Goal: Check status: Check status

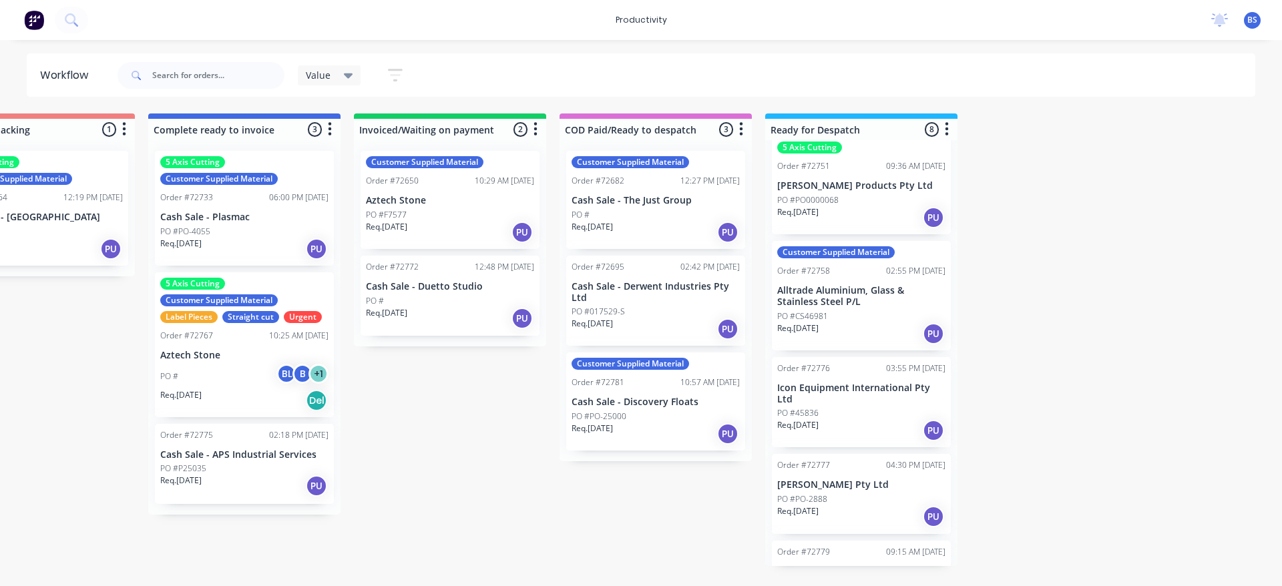
scroll to position [377, 0]
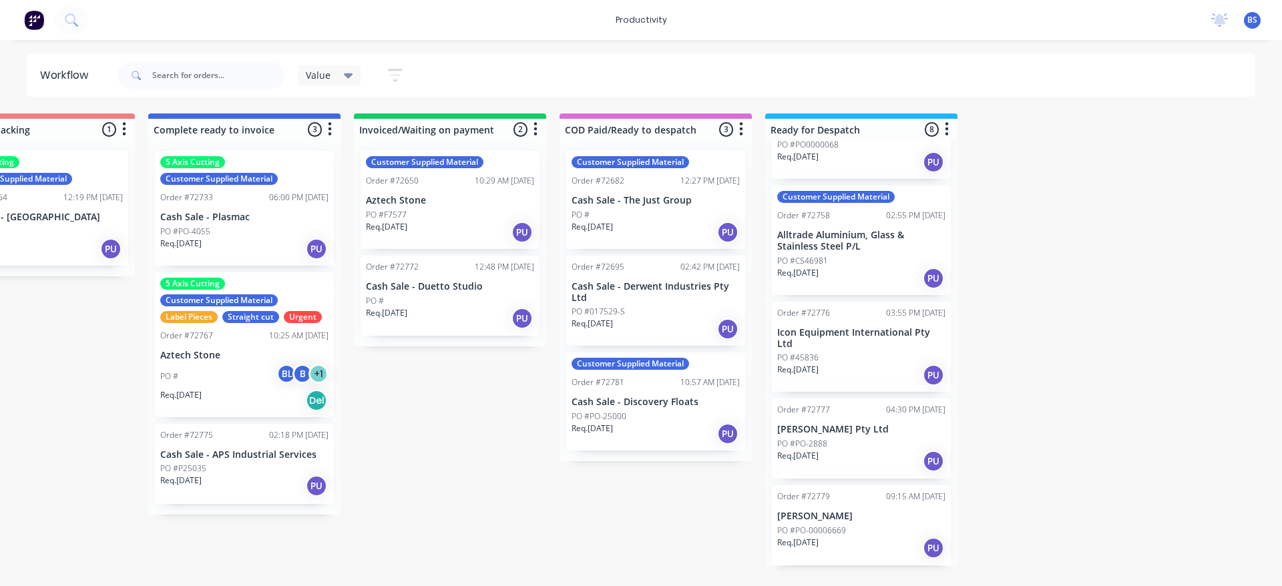
click at [849, 465] on div "Req. 03/09/25 PU" at bounding box center [861, 461] width 168 height 23
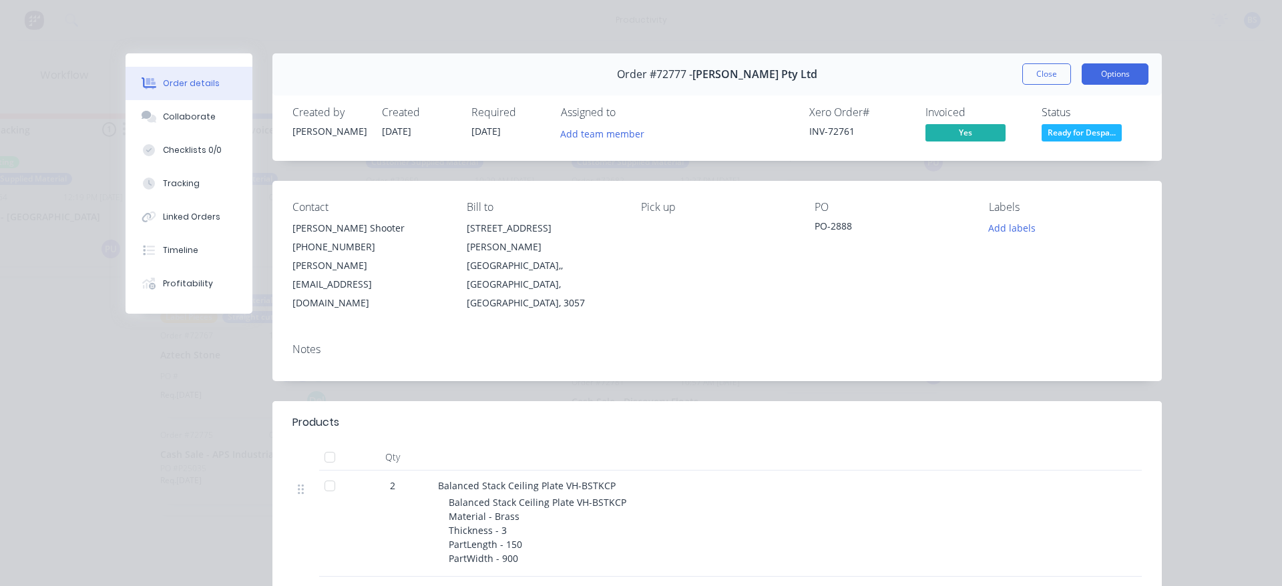
click at [1106, 75] on button "Options" at bounding box center [1114, 73] width 67 height 21
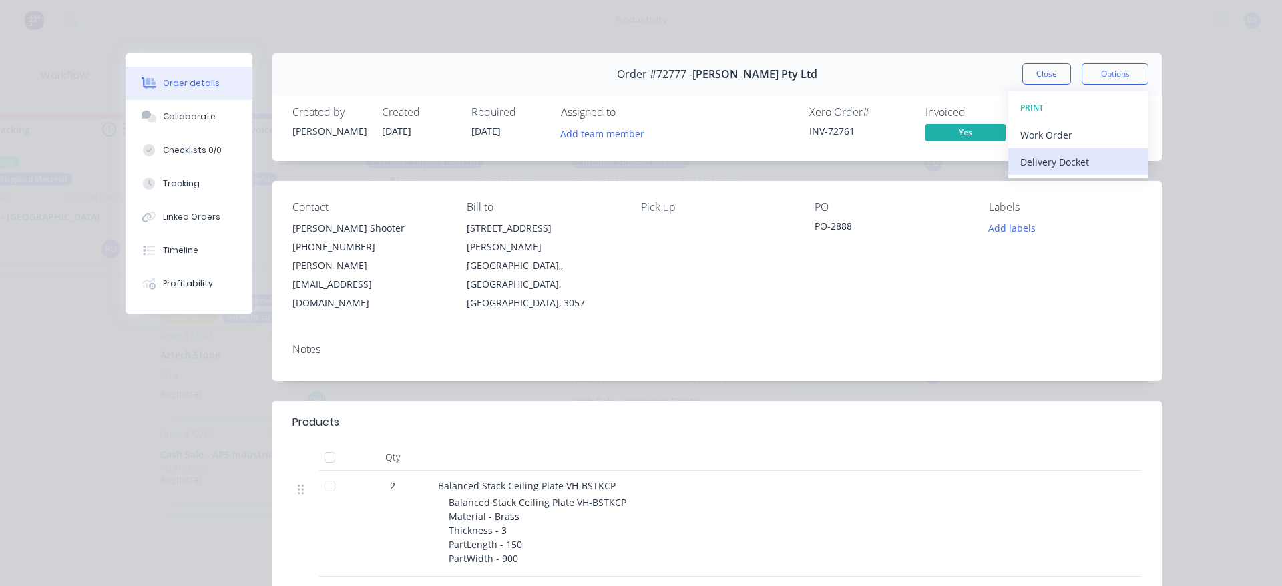
click at [1080, 160] on div "Delivery Docket" at bounding box center [1078, 161] width 116 height 19
click at [1027, 163] on div "Standard" at bounding box center [1078, 161] width 116 height 19
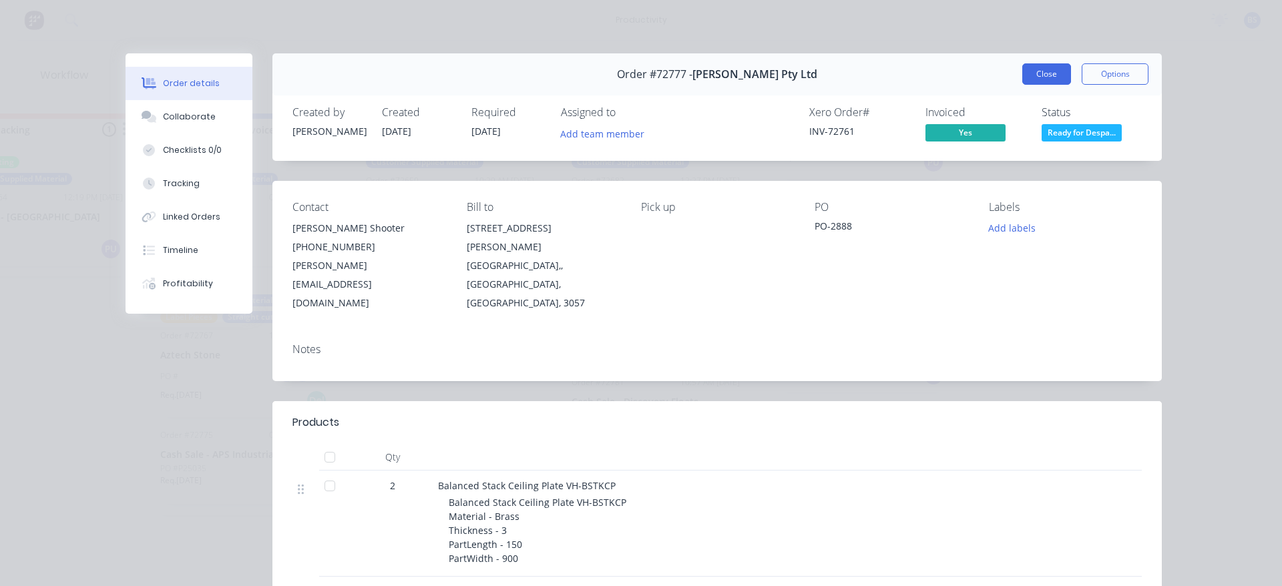
click at [1045, 67] on button "Close" at bounding box center [1046, 73] width 49 height 21
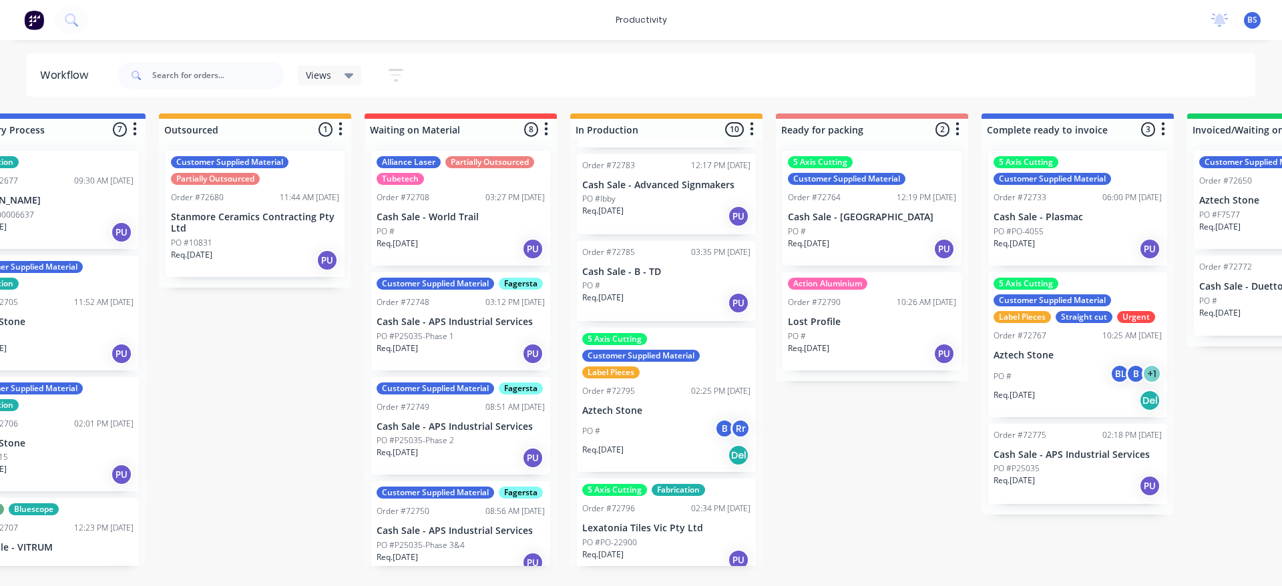
scroll to position [0, 282]
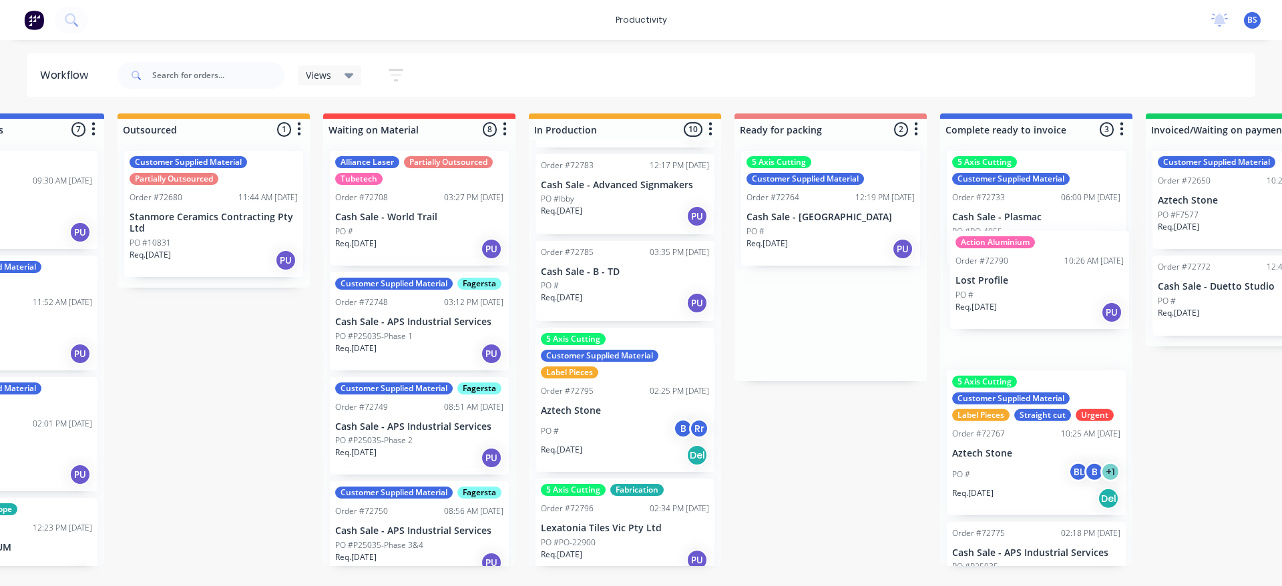
drag, startPoint x: 866, startPoint y: 335, endPoint x: 1041, endPoint y: 298, distance: 178.9
click at [1041, 298] on div "Submitted 0 Sort By Created date Required date Order number Customer name Most …" at bounding box center [878, 339] width 2420 height 453
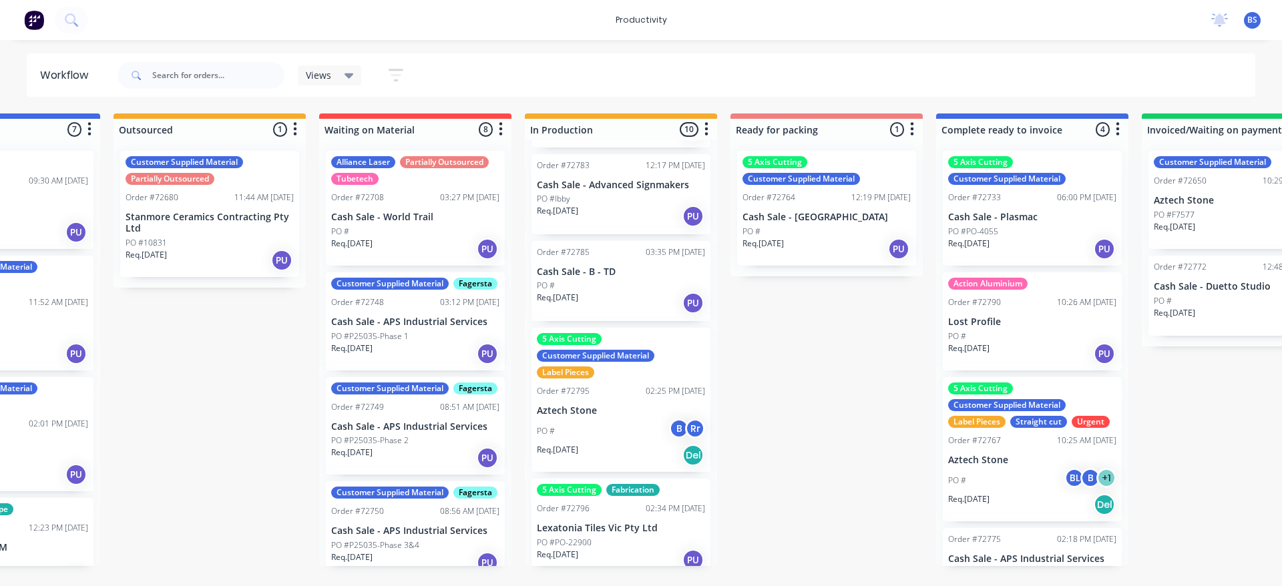
scroll to position [43, 0]
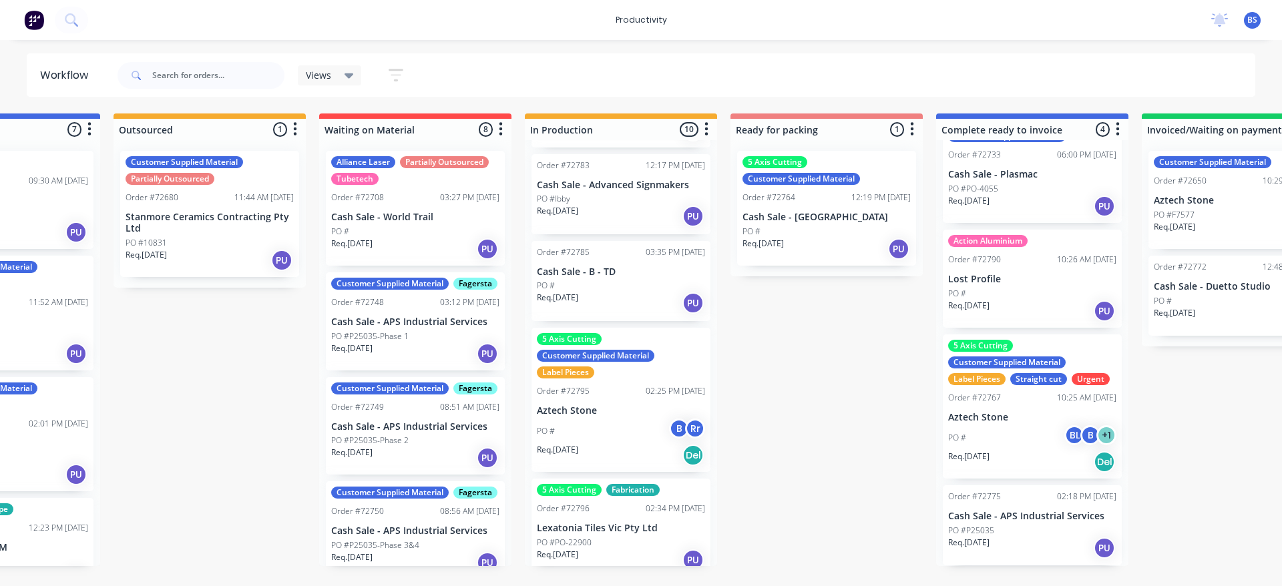
click at [1045, 547] on div "Req. [DATE] PU" at bounding box center [1032, 548] width 168 height 23
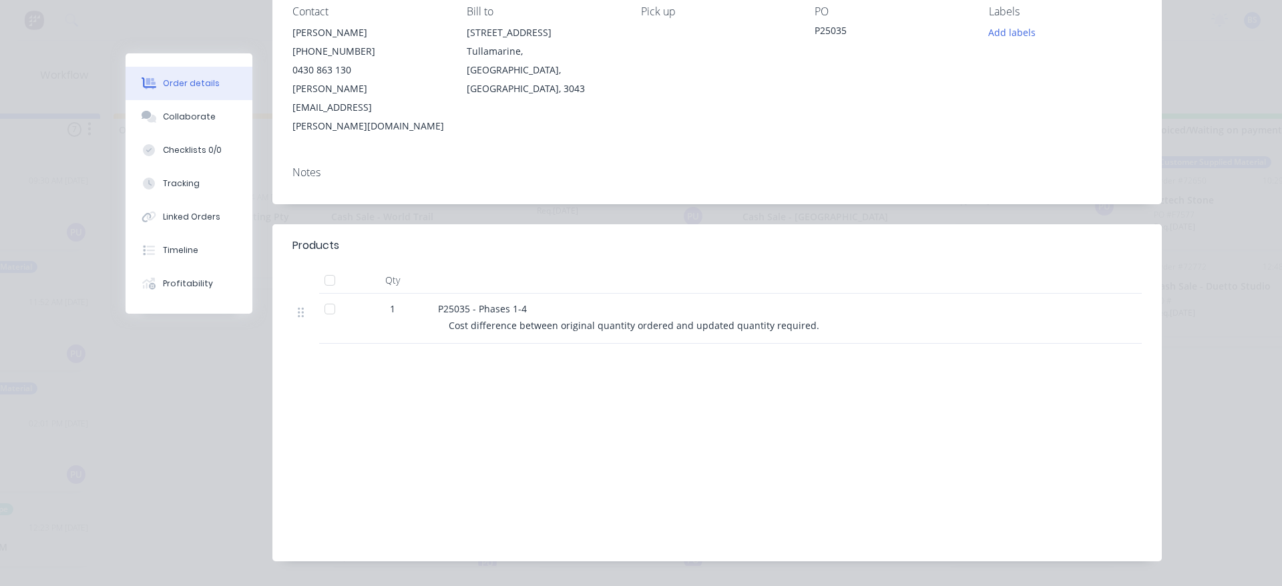
scroll to position [0, 0]
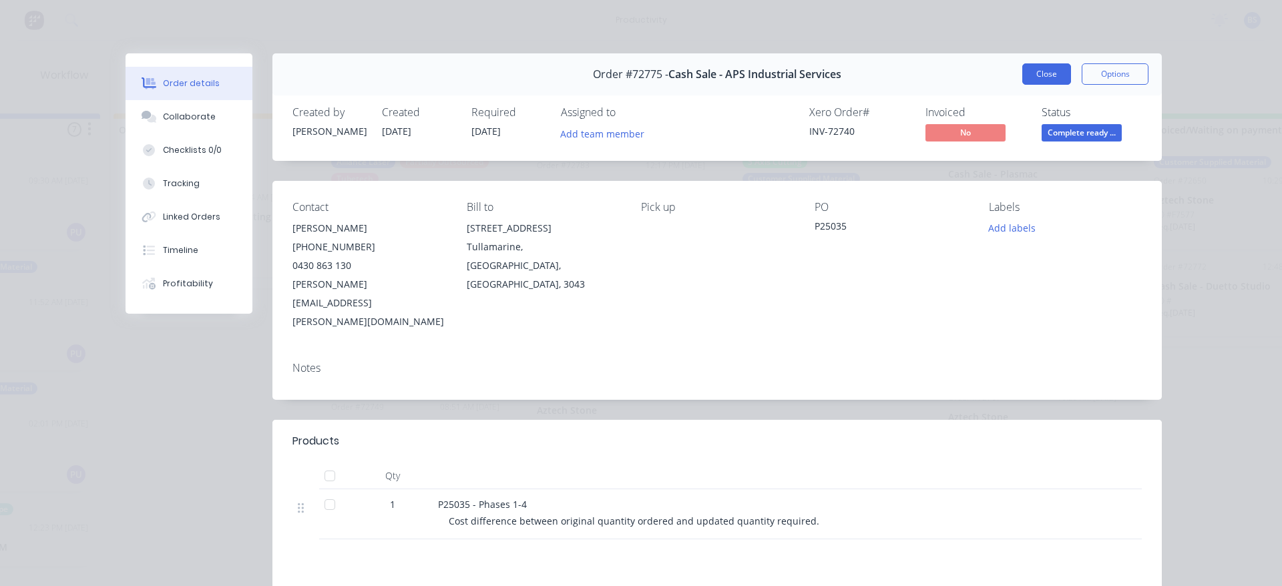
click at [1060, 81] on button "Close" at bounding box center [1046, 73] width 49 height 21
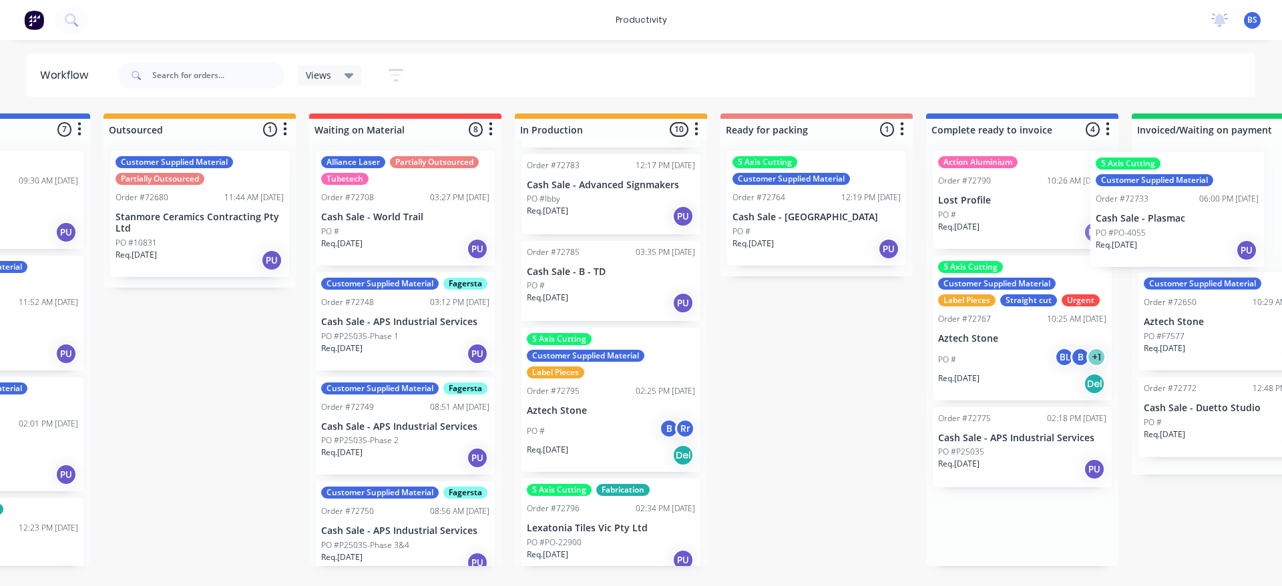
scroll to position [0, 343]
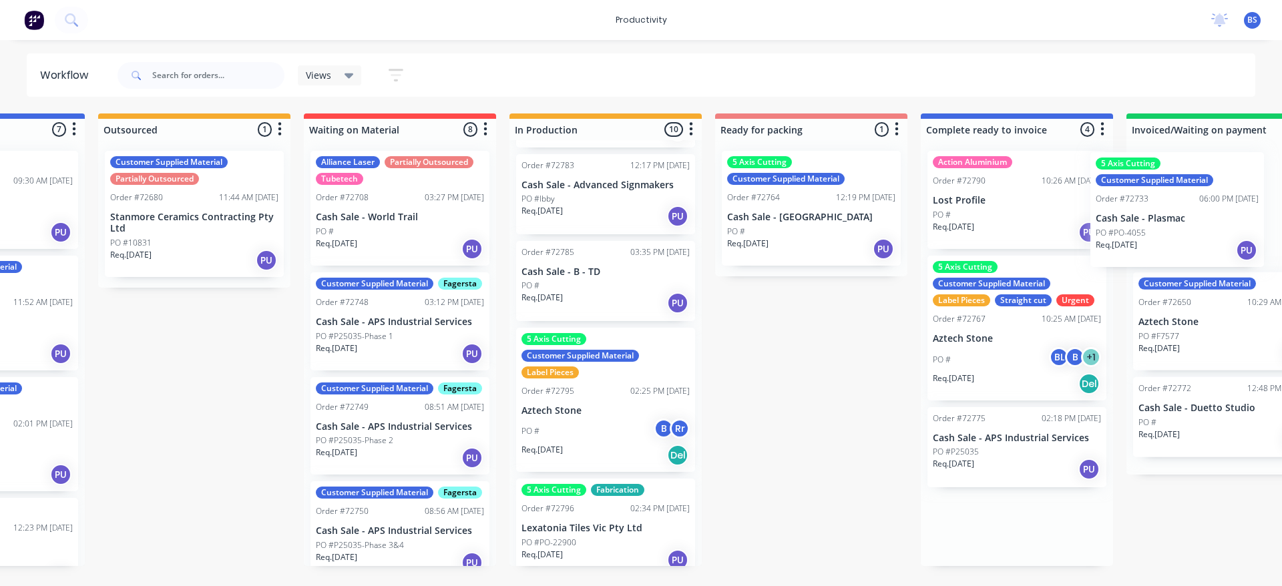
drag, startPoint x: 1039, startPoint y: 236, endPoint x: 1198, endPoint y: 238, distance: 159.6
click at [1198, 238] on div "Submitted 0 Sort By Created date Required date Order number Customer name Most …" at bounding box center [858, 339] width 2420 height 453
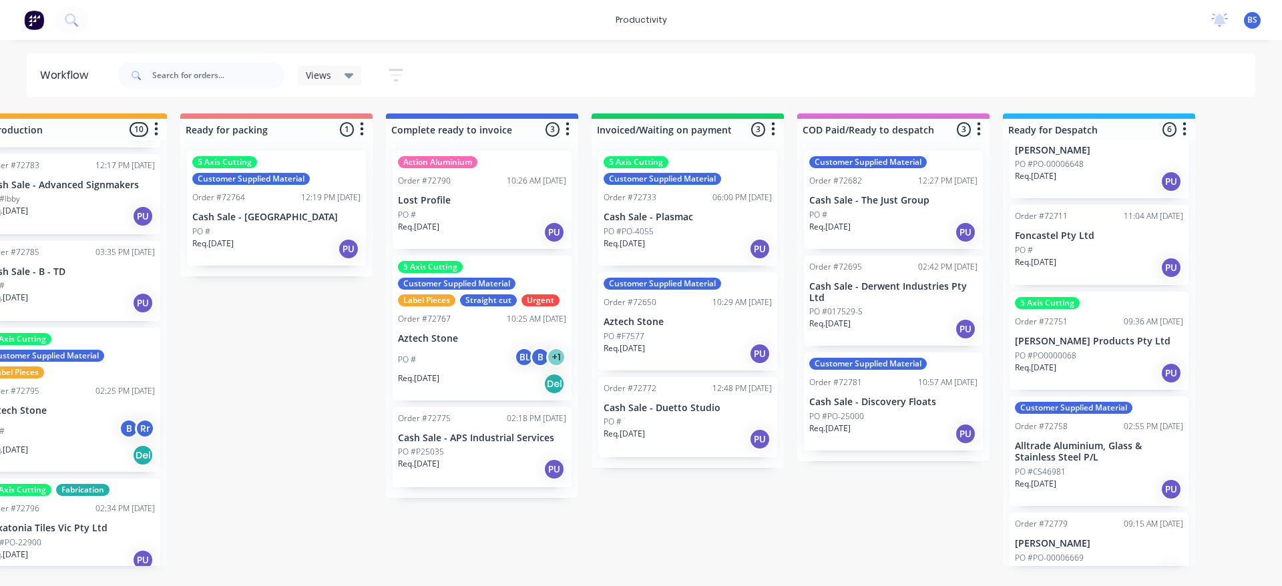
scroll to position [194, 0]
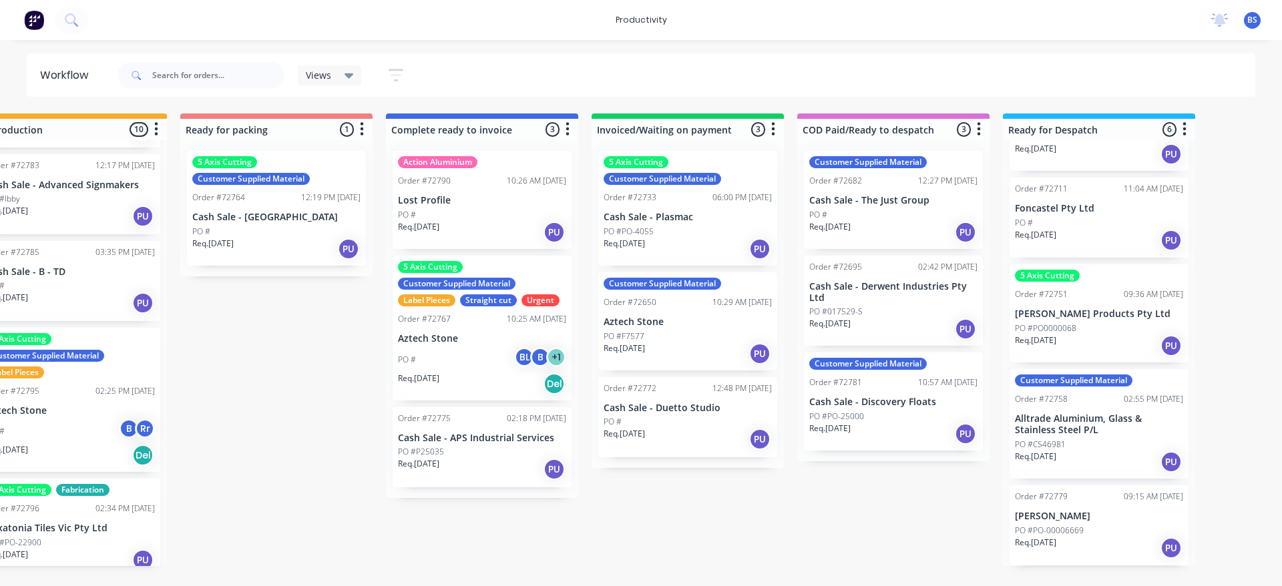
click at [1111, 545] on div "Req. [DATE] PU" at bounding box center [1099, 548] width 168 height 23
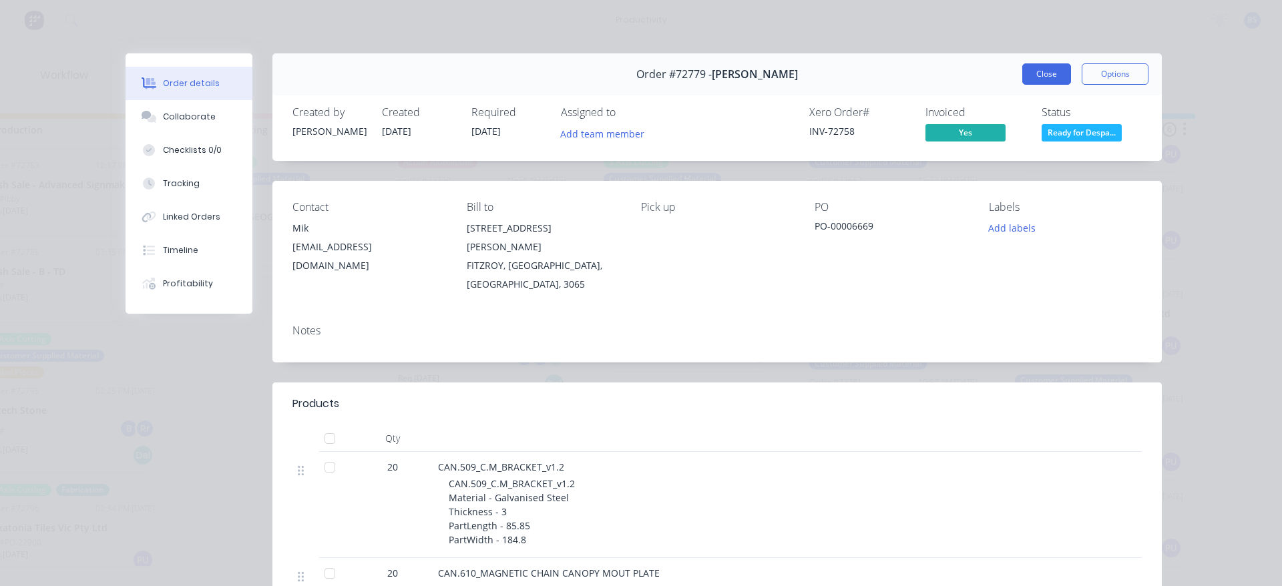
click at [1035, 83] on button "Close" at bounding box center [1046, 73] width 49 height 21
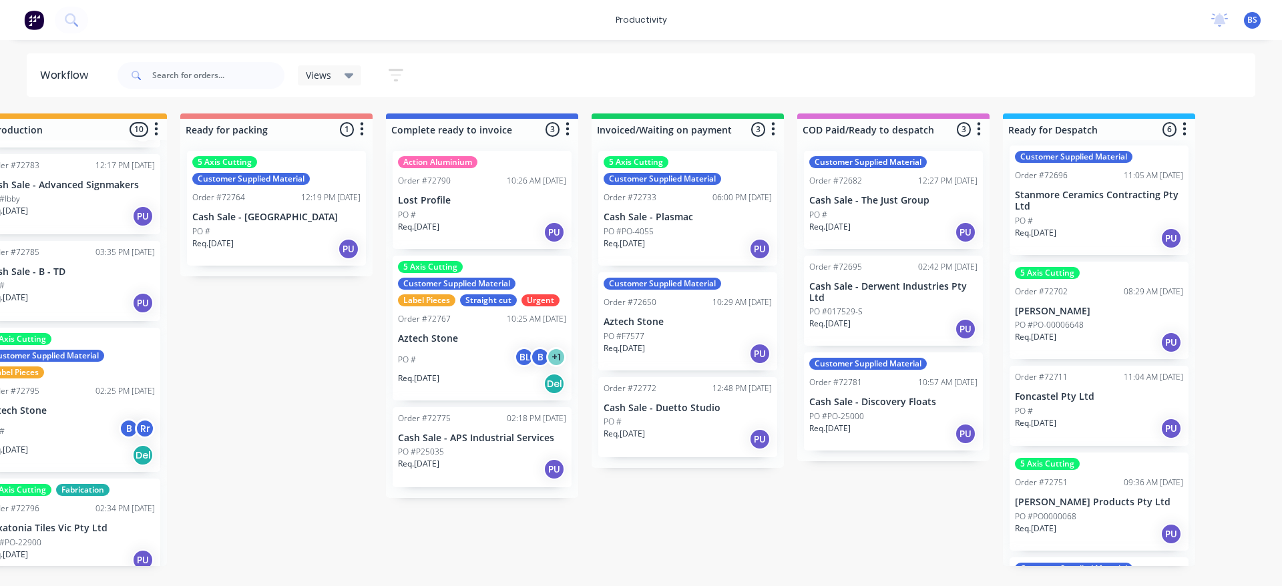
scroll to position [0, 0]
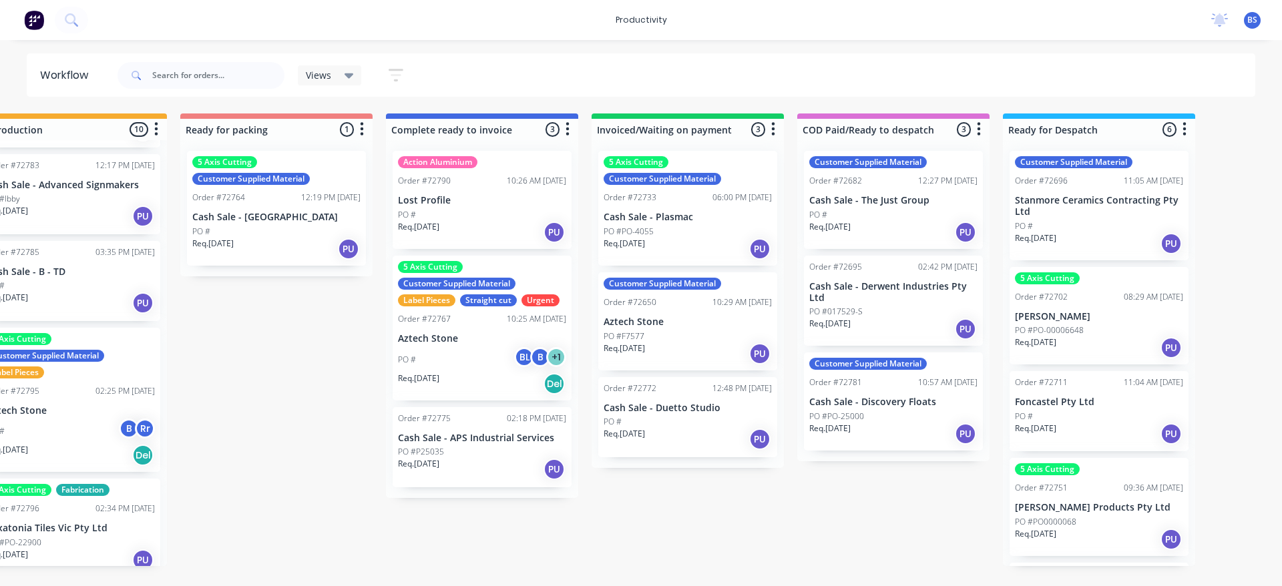
click at [1085, 346] on div "Req. [DATE] PU" at bounding box center [1099, 347] width 168 height 23
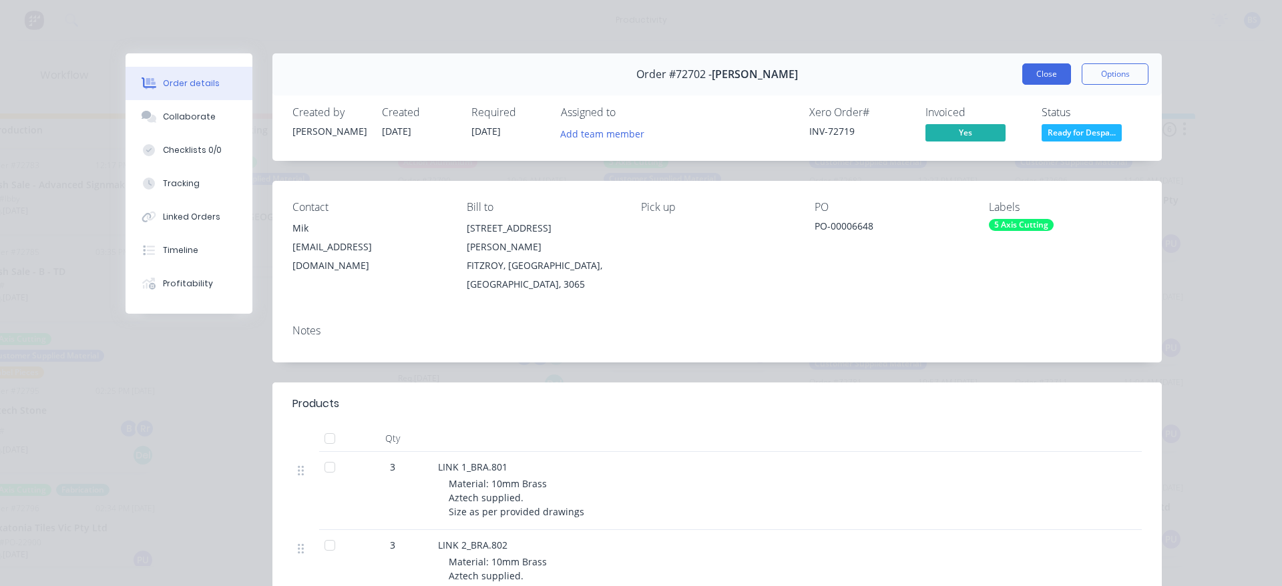
click at [1040, 72] on button "Close" at bounding box center [1046, 73] width 49 height 21
